Goal: Use online tool/utility: Use online tool/utility

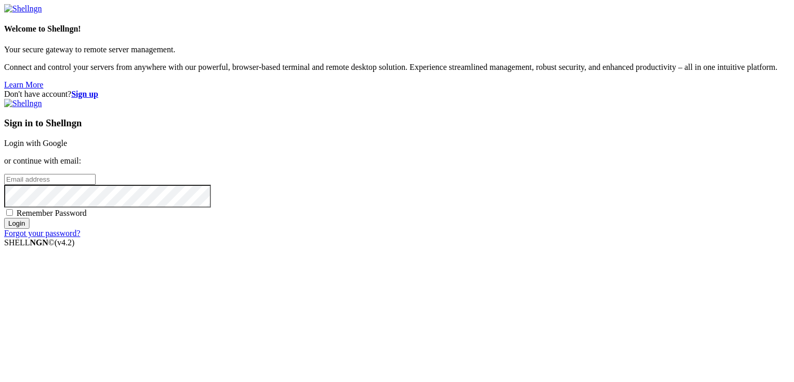
click at [67, 139] on link "Login with Google" at bounding box center [35, 143] width 63 height 9
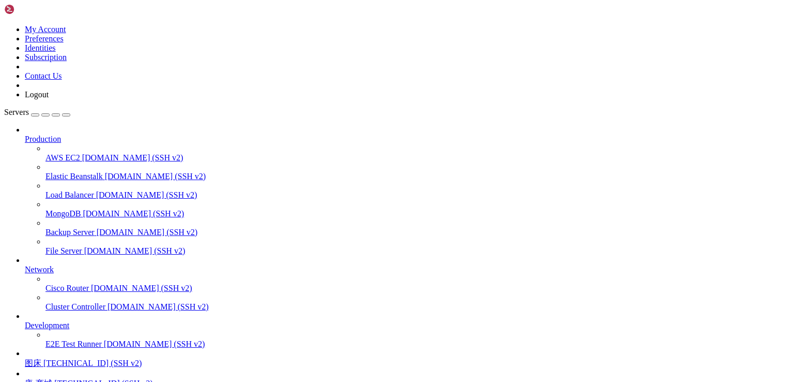
scroll to position [90, 0]
click at [52, 378] on span "唐-商城" at bounding box center [38, 382] width 27 height 9
drag, startPoint x: 101, startPoint y: 707, endPoint x: 146, endPoint y: 710, distance: 45.6
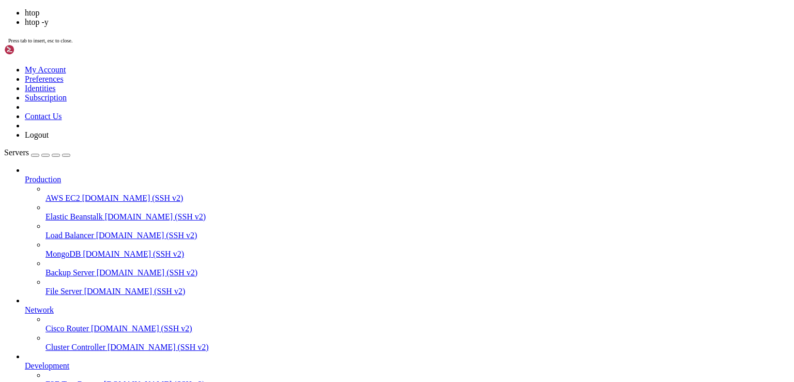
scroll to position [114, 0]
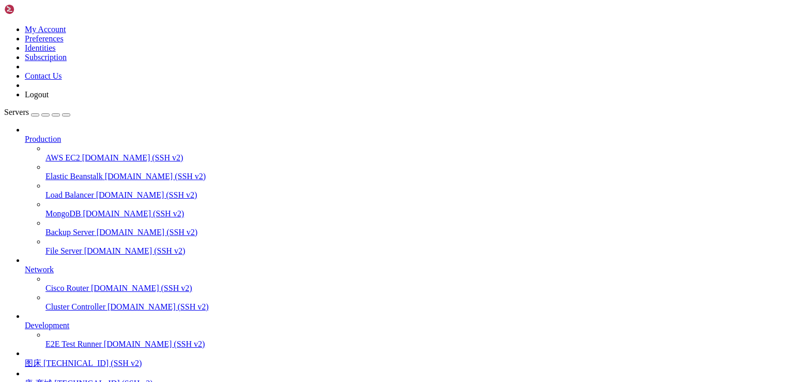
drag, startPoint x: 86, startPoint y: 877, endPoint x: 252, endPoint y: 872, distance: 166.0
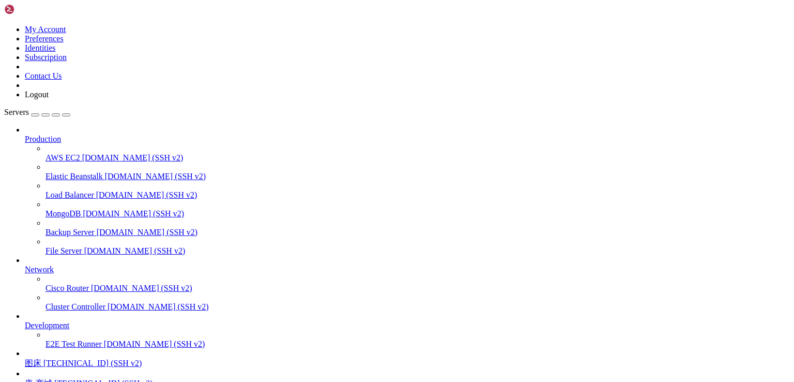
scroll to position [422, 0]
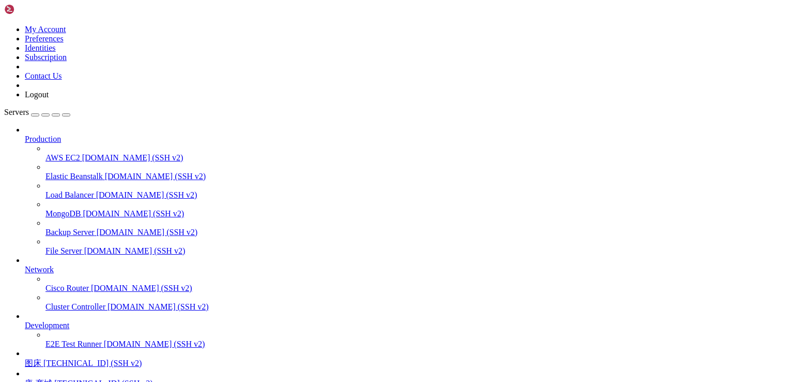
scroll to position [650, 0]
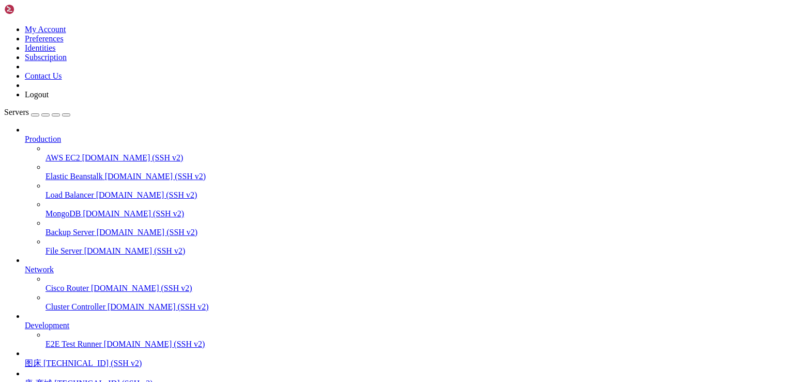
drag, startPoint x: 240, startPoint y: 824, endPoint x: 164, endPoint y: 775, distance: 90.9
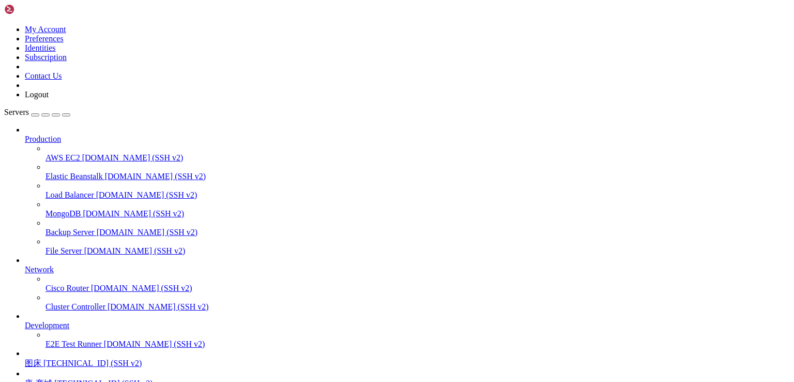
copy x-row "dffc86e285a1ddf843f9eecb2d7a9a664a8d02200ff8a278ae815f9f98bfb37f"
